Goal: Task Accomplishment & Management: Manage account settings

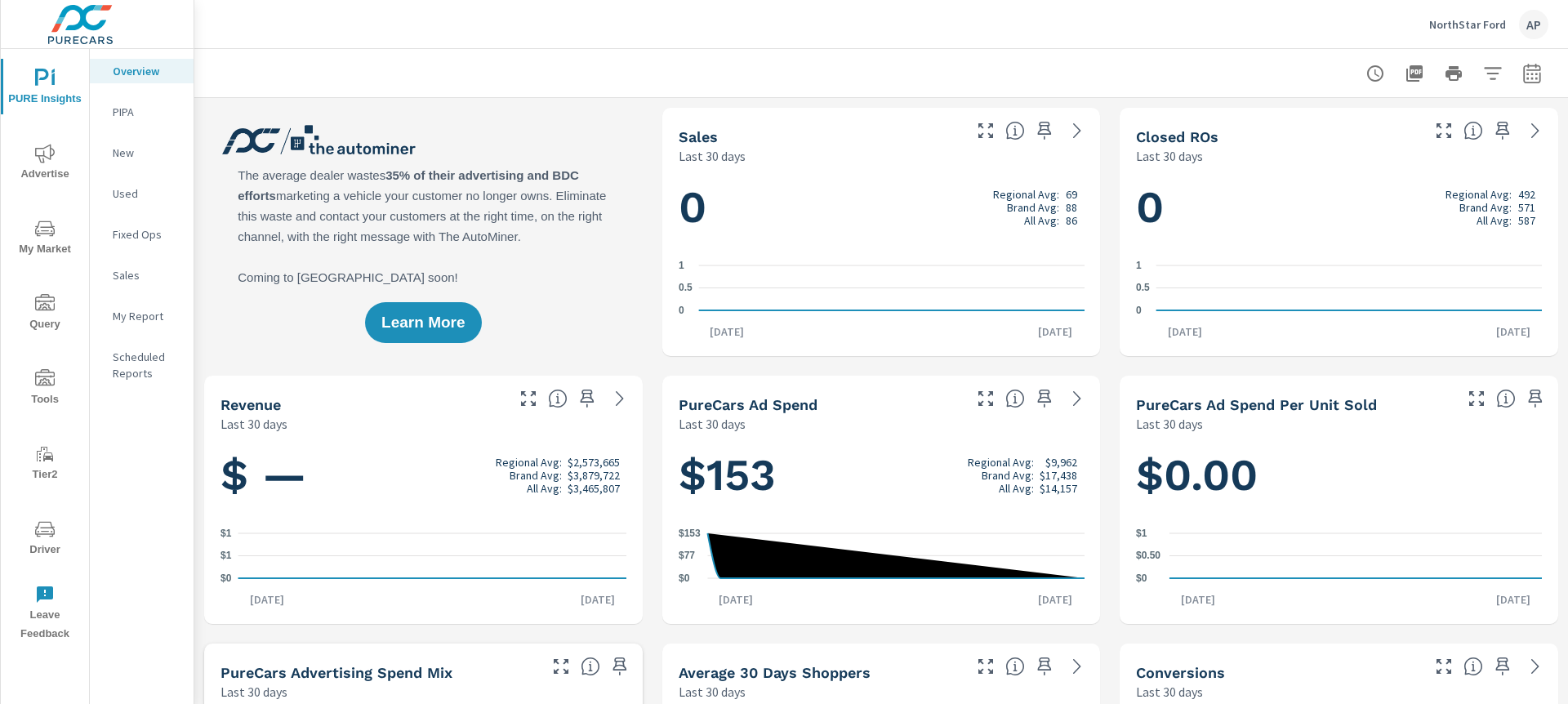
click at [1479, 28] on p "NorthStar Ford" at bounding box center [1467, 24] width 77 height 15
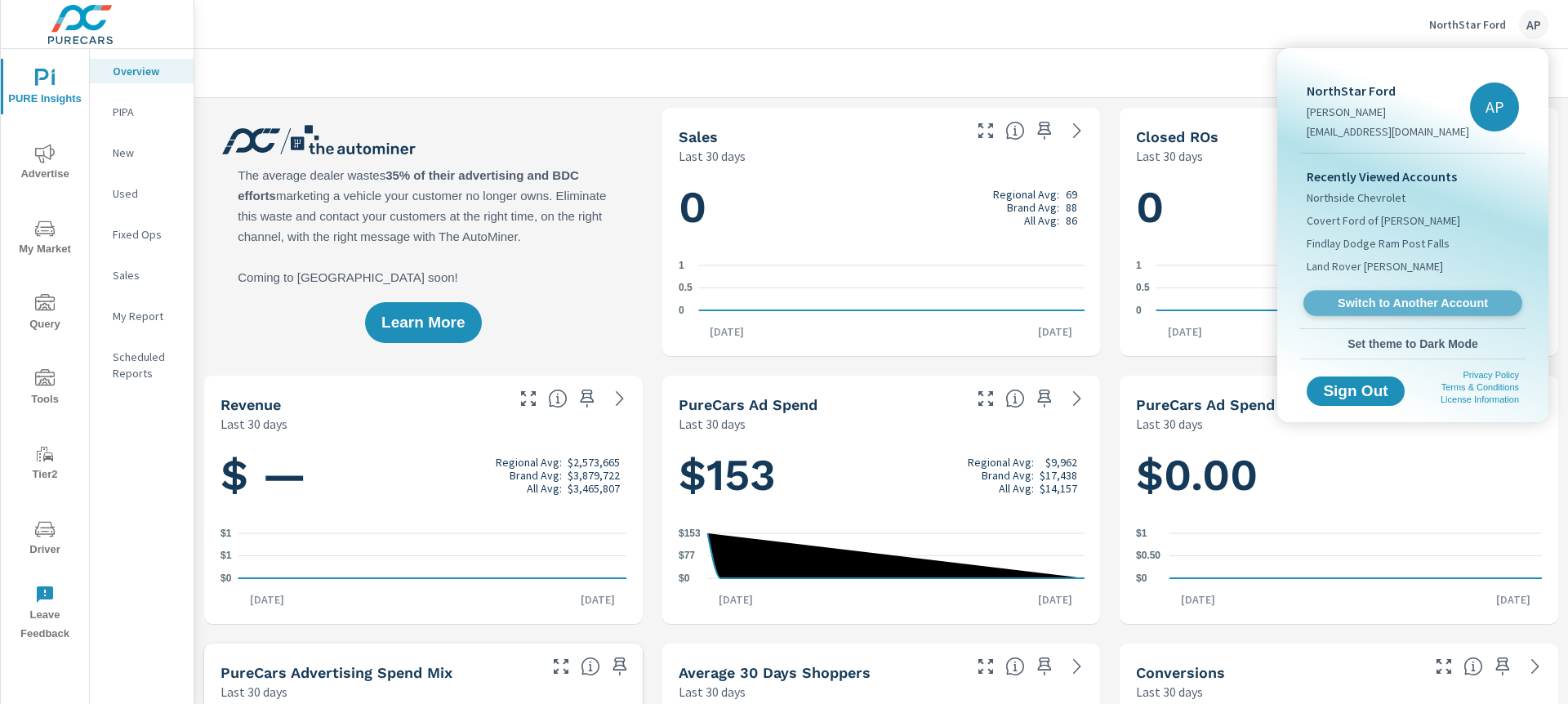
click at [1415, 313] on link "Switch to Another Account" at bounding box center [1413, 304] width 219 height 25
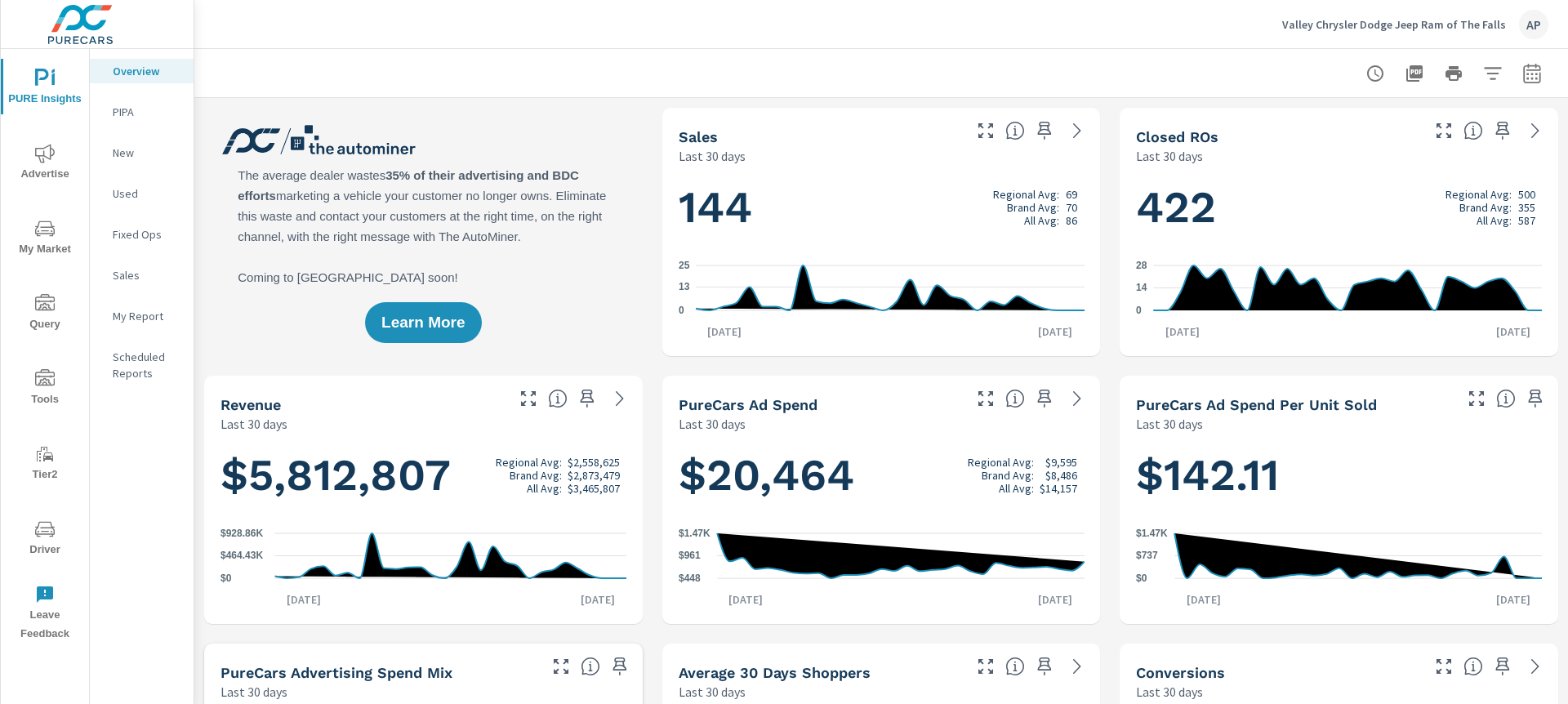
click at [55, 532] on span "Driver" at bounding box center [45, 539] width 79 height 40
